Goal: Transaction & Acquisition: Purchase product/service

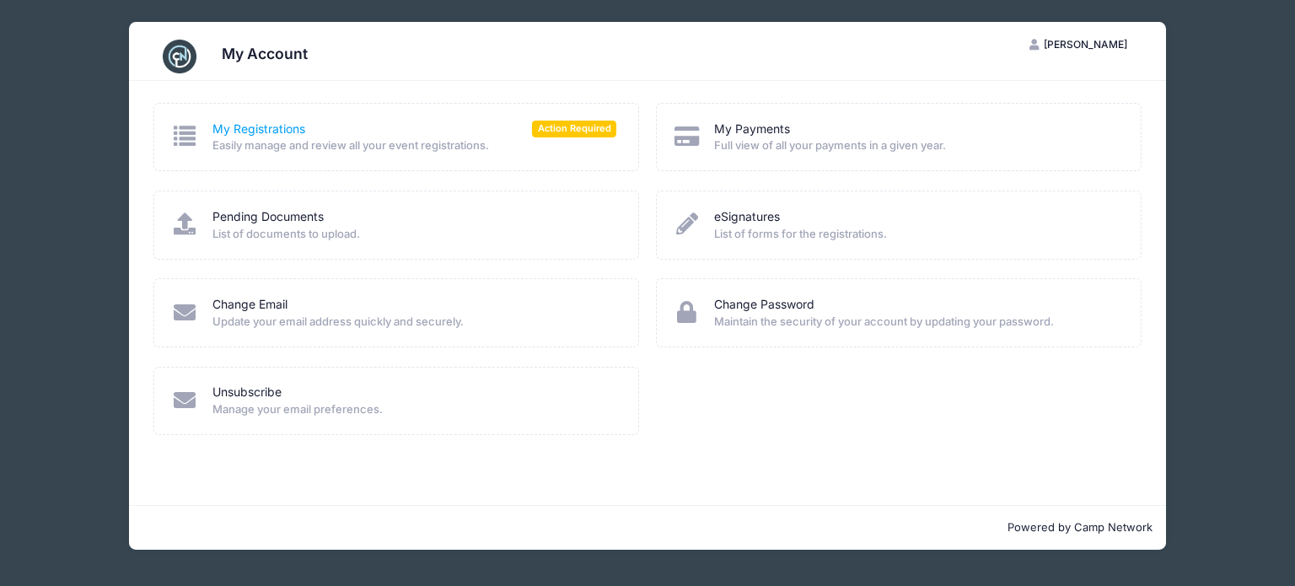
click at [244, 124] on link "My Registrations" at bounding box center [258, 130] width 93 height 18
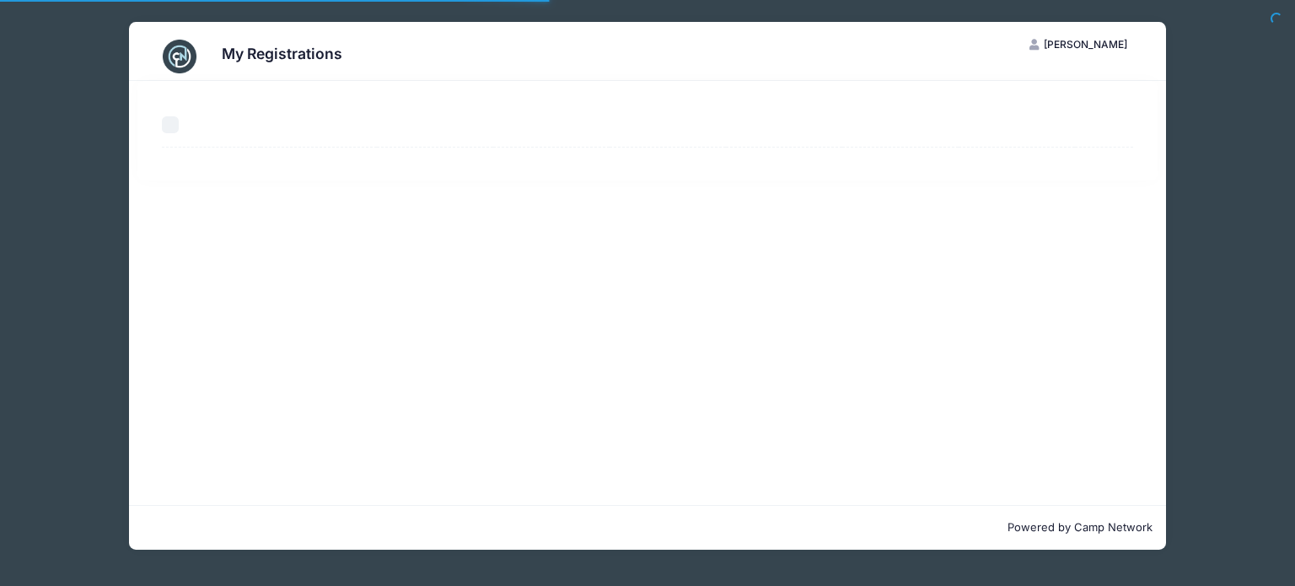
select select "50"
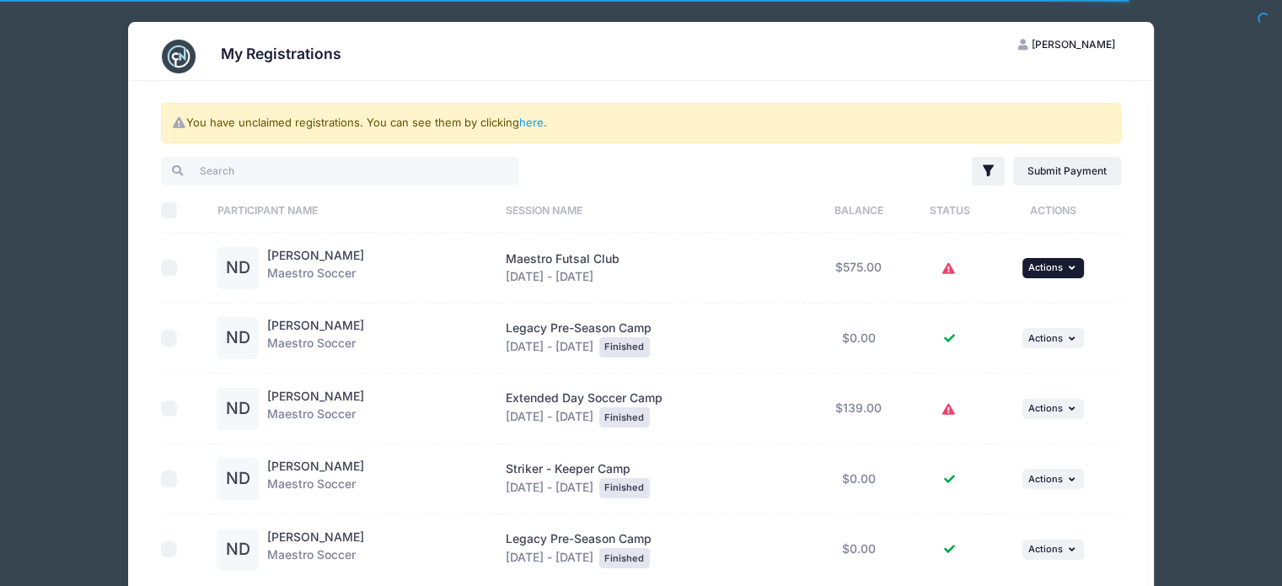
click at [1078, 266] on icon "button" at bounding box center [1073, 267] width 10 height 9
click at [1020, 339] on link "Submit Payment" at bounding box center [1002, 336] width 153 height 32
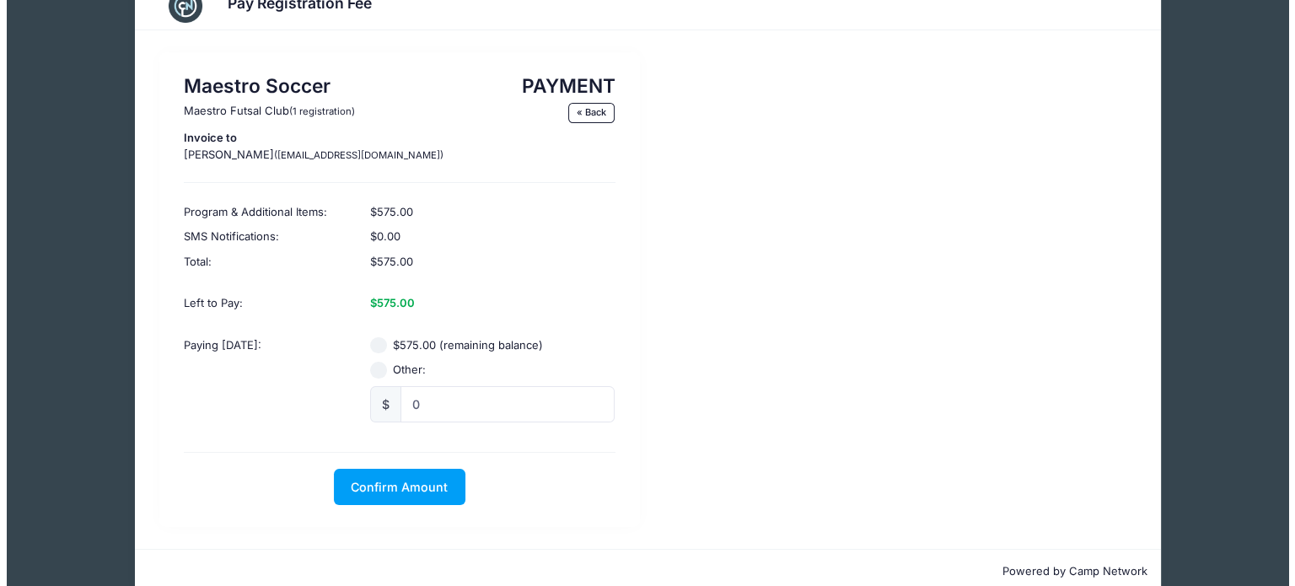
scroll to position [57, 0]
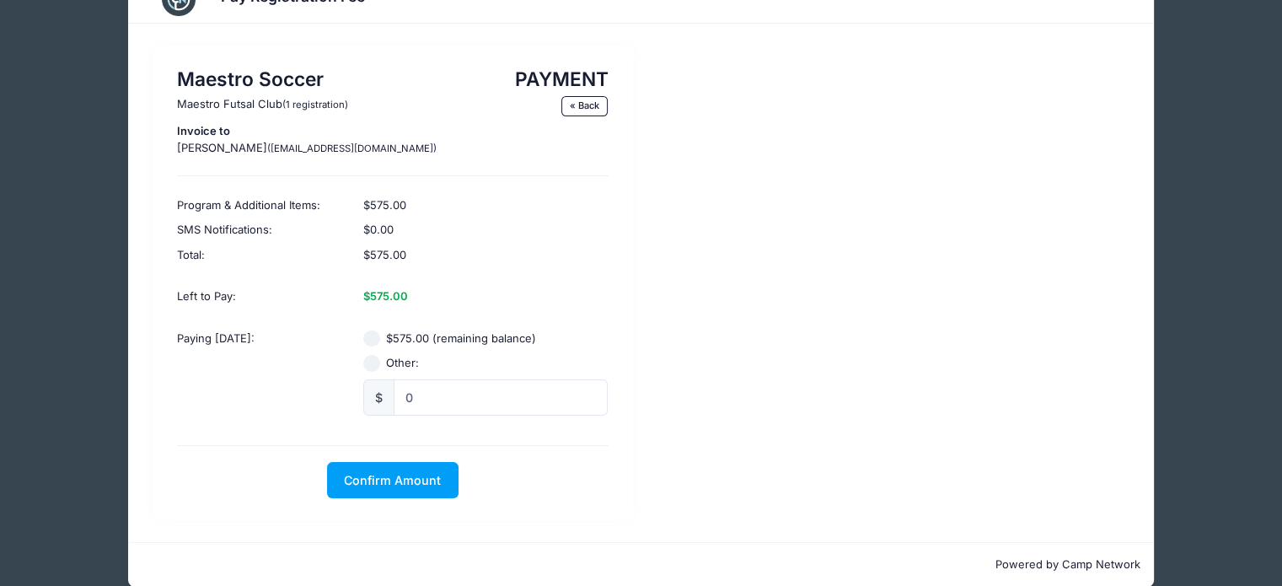
click at [378, 343] on input "$575.00 (remaining balance)" at bounding box center [371, 338] width 17 height 17
radio input "true"
click at [374, 486] on span "Confirm Amount" at bounding box center [392, 480] width 97 height 14
click at [381, 469] on button "Pay with Card" at bounding box center [392, 480] width 115 height 36
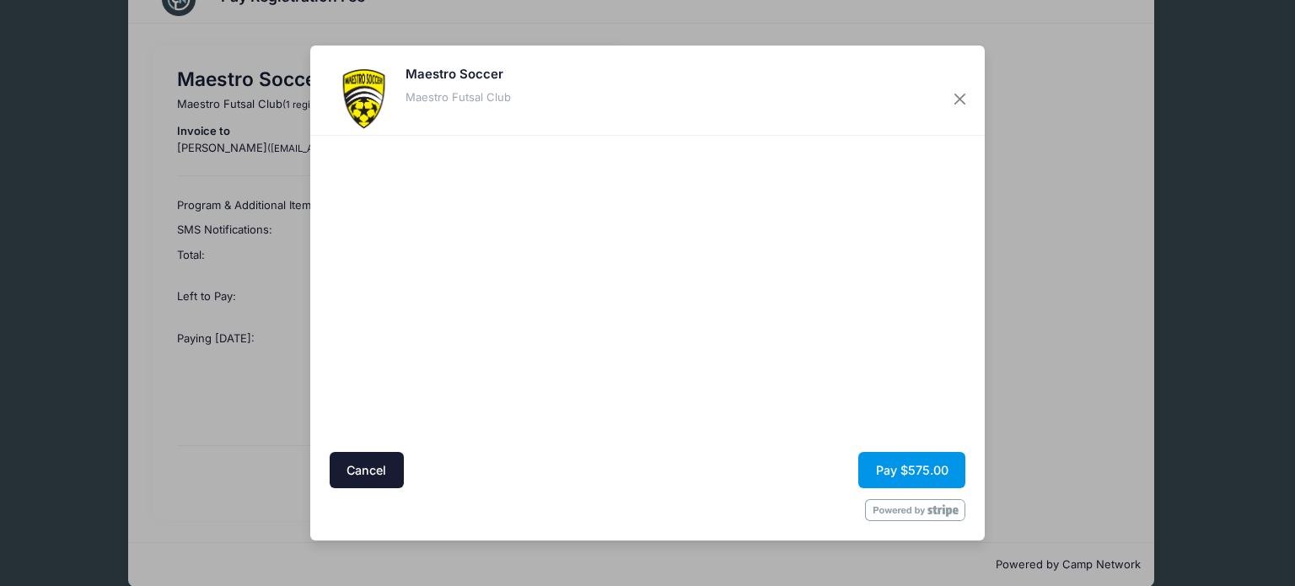
click at [897, 465] on button "Pay $575.00" at bounding box center [911, 470] width 107 height 36
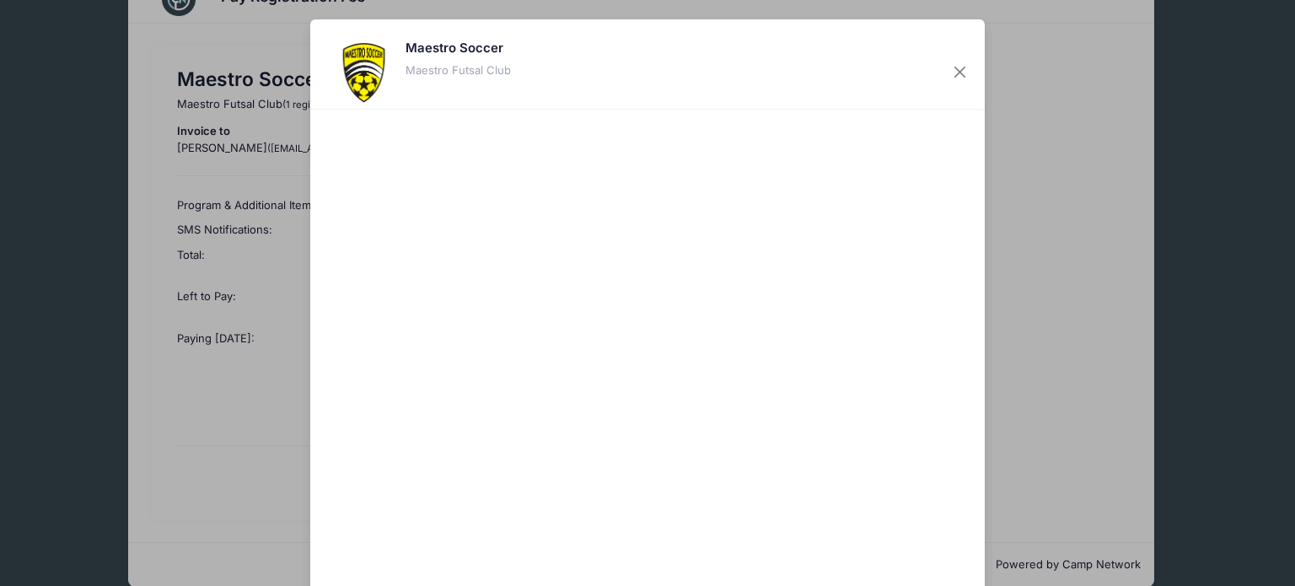
scroll to position [84, 0]
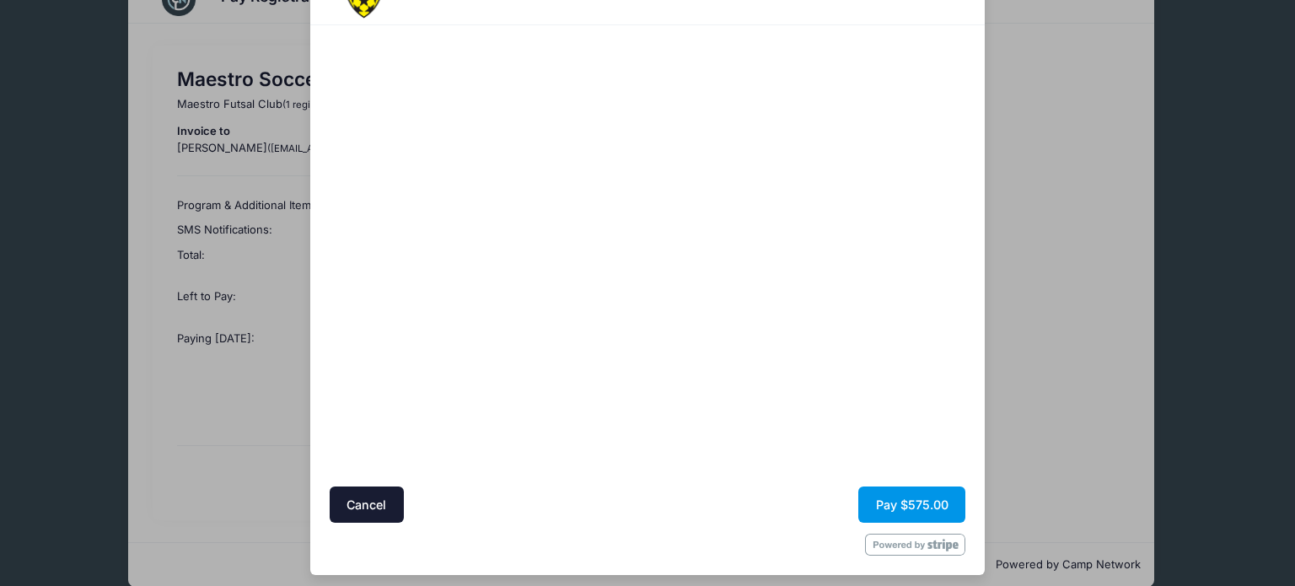
click at [917, 500] on button "Pay $575.00" at bounding box center [911, 504] width 107 height 36
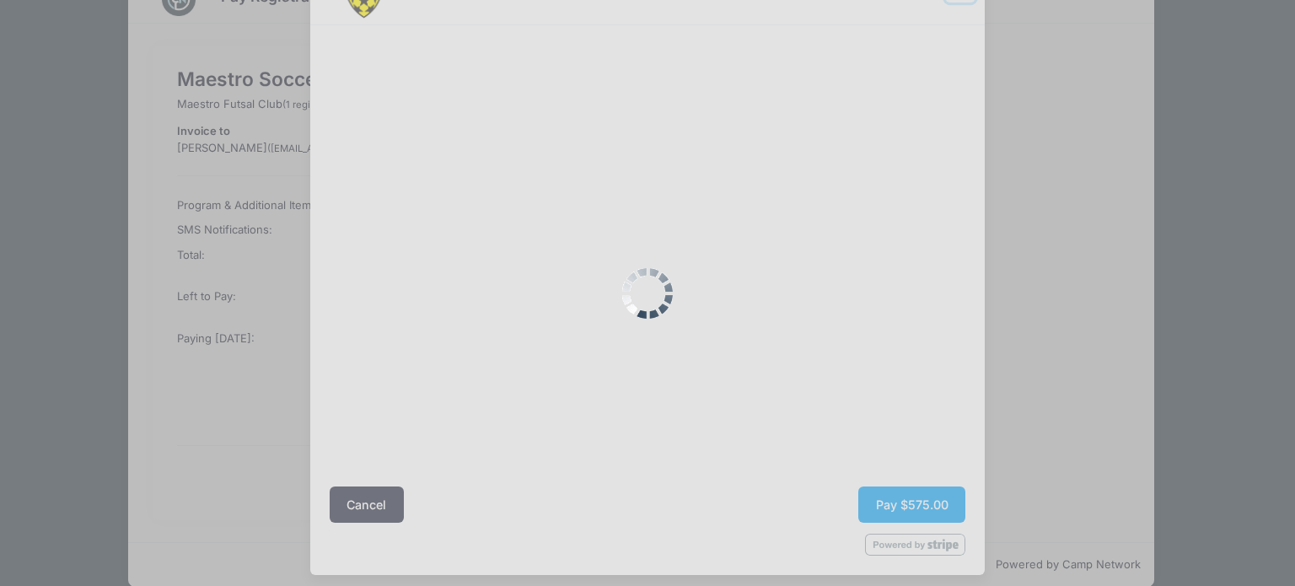
scroll to position [57, 0]
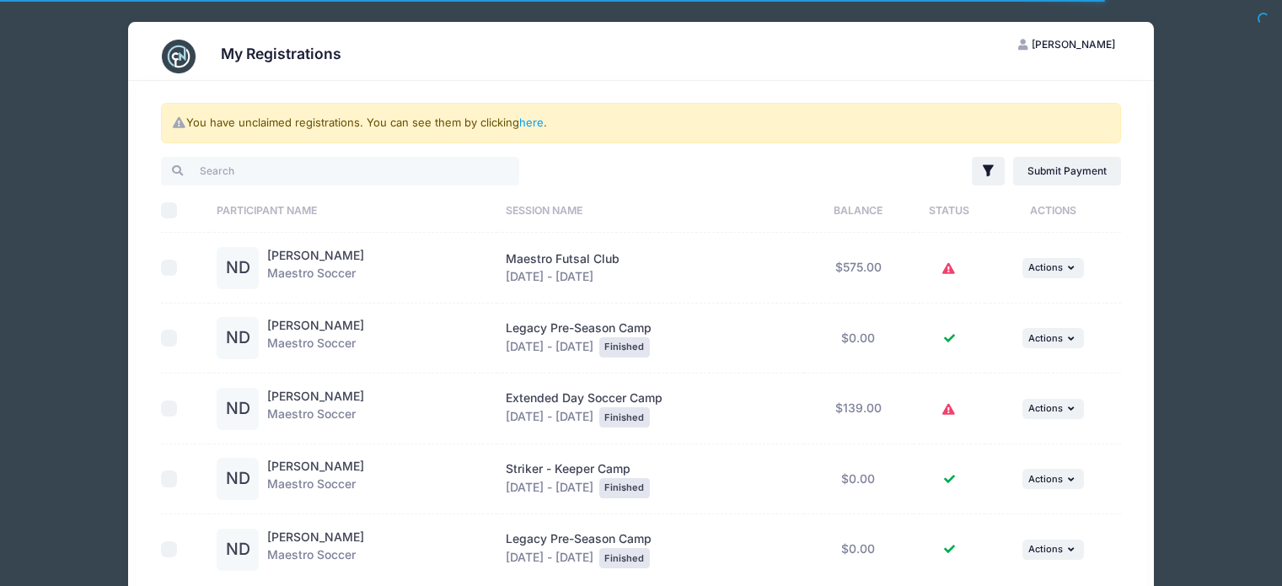
select select "50"
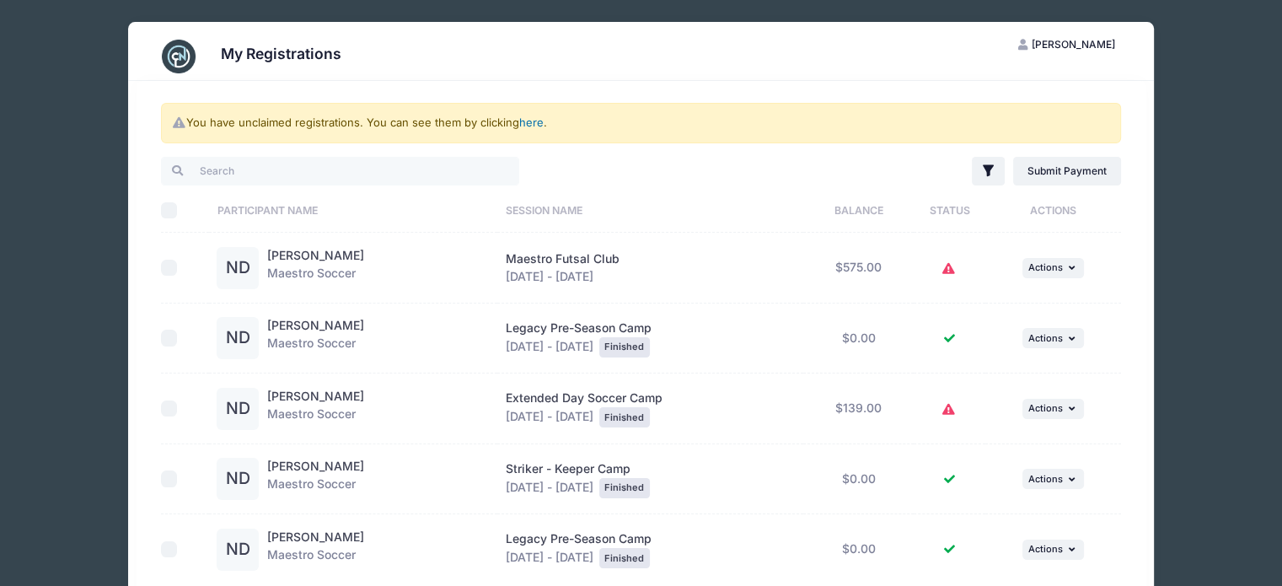
click at [534, 119] on link "here" at bounding box center [531, 121] width 24 height 13
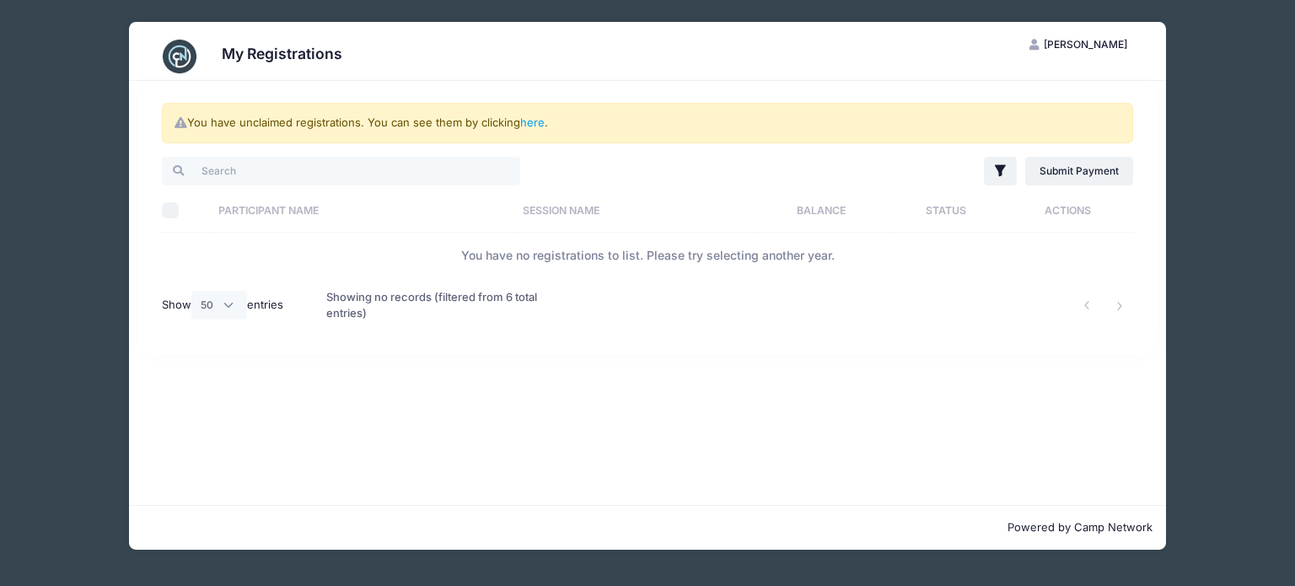
click at [846, 377] on div "You have unclaimed registrations. You can see them by clicking here . Filter Fi…" at bounding box center [647, 293] width 1037 height 424
